Goal: Task Accomplishment & Management: Use online tool/utility

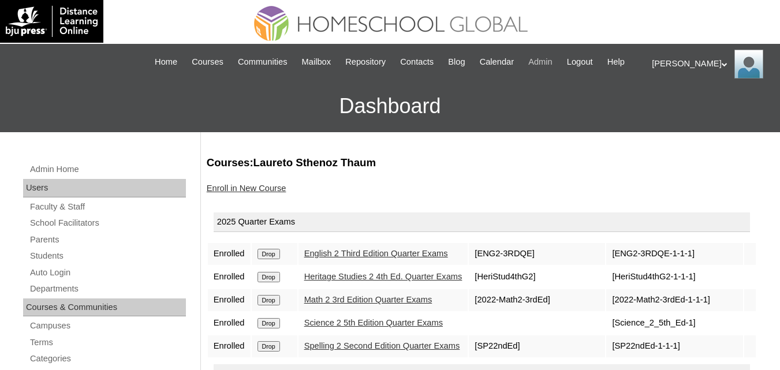
click at [552, 59] on span "Admin" at bounding box center [540, 61] width 24 height 13
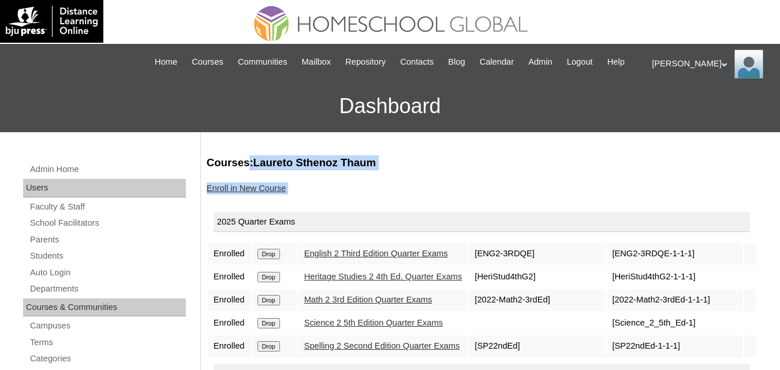
drag, startPoint x: 243, startPoint y: 163, endPoint x: 246, endPoint y: 210, distance: 47.4
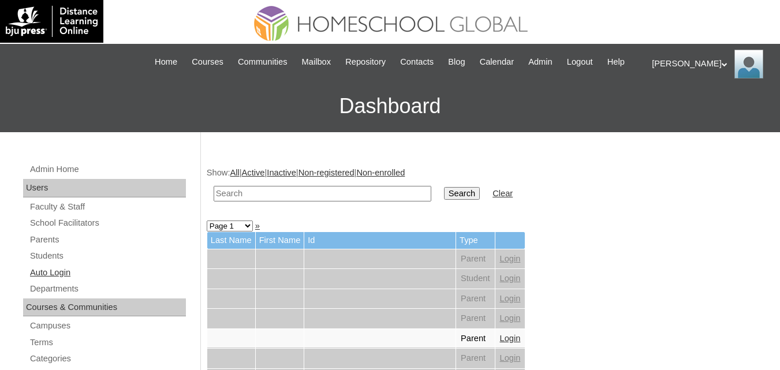
click at [51, 280] on link "Auto Login" at bounding box center [107, 272] width 157 height 14
click at [253, 201] on input "text" at bounding box center [323, 194] width 218 height 16
click at [66, 280] on link "Auto Login" at bounding box center [107, 272] width 157 height 14
click at [250, 201] on input "text" at bounding box center [323, 194] width 218 height 16
paste input "[PERSON_NAME]"
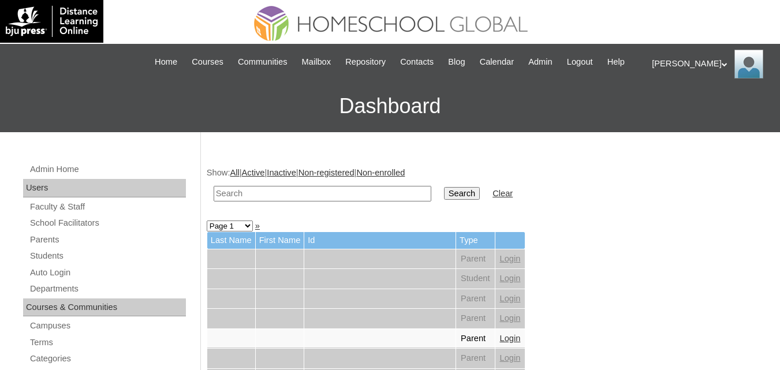
type input "[PERSON_NAME]"
click at [269, 201] on input "text" at bounding box center [323, 194] width 218 height 16
paste input "Riam Jerome"
type input "Riam Jerome"
click at [444, 200] on input "Search" at bounding box center [462, 193] width 36 height 13
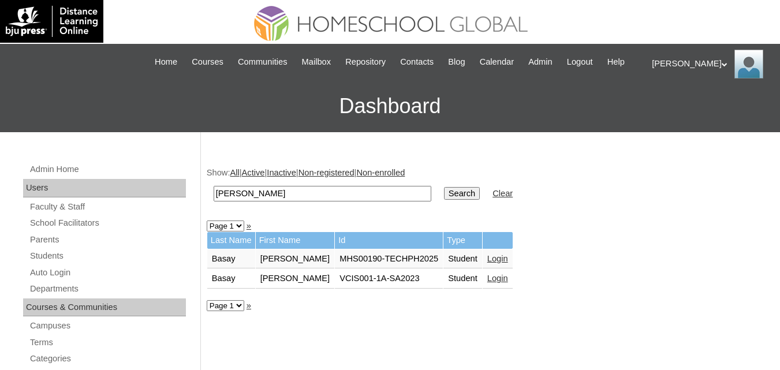
click at [489, 263] on link "Login" at bounding box center [497, 258] width 21 height 9
